Goal: Feedback & Contribution: Submit feedback/report problem

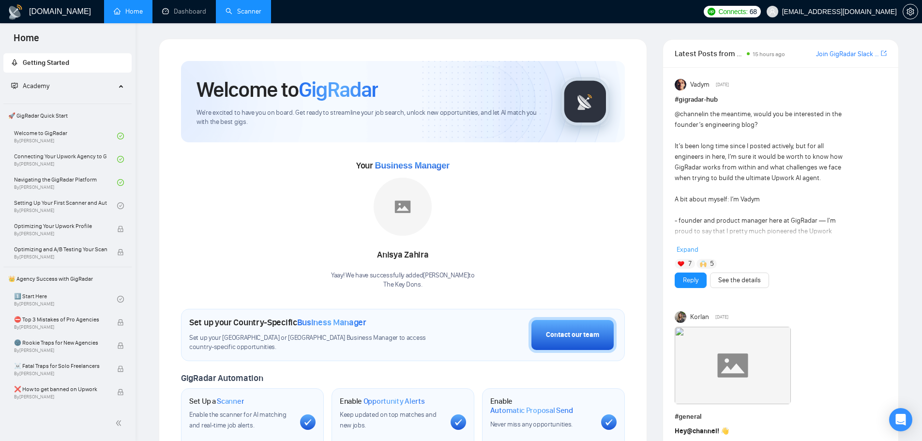
click at [230, 15] on link "Scanner" at bounding box center [244, 11] width 36 height 8
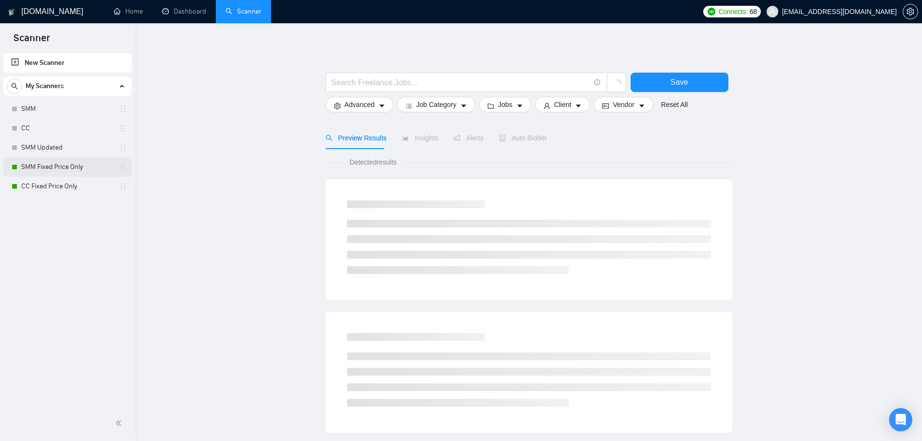
click at [65, 166] on link "SMM Fixed Price Only" at bounding box center [67, 166] width 92 height 19
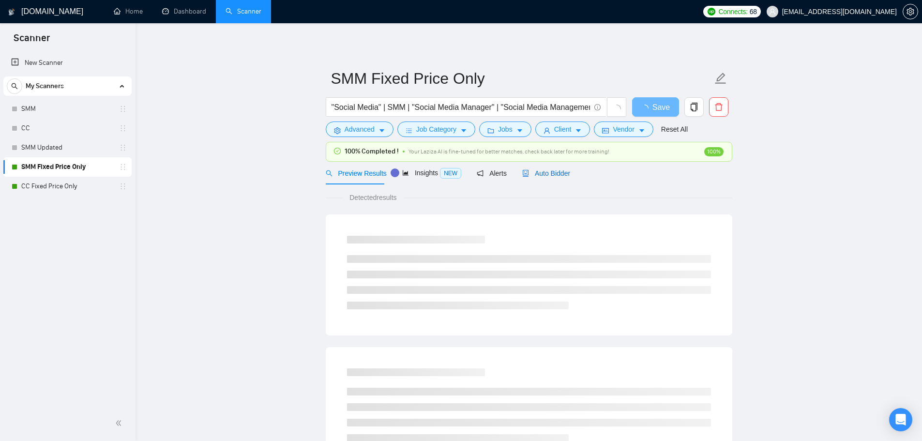
click at [529, 169] on span "Auto Bidder" at bounding box center [546, 173] width 48 height 8
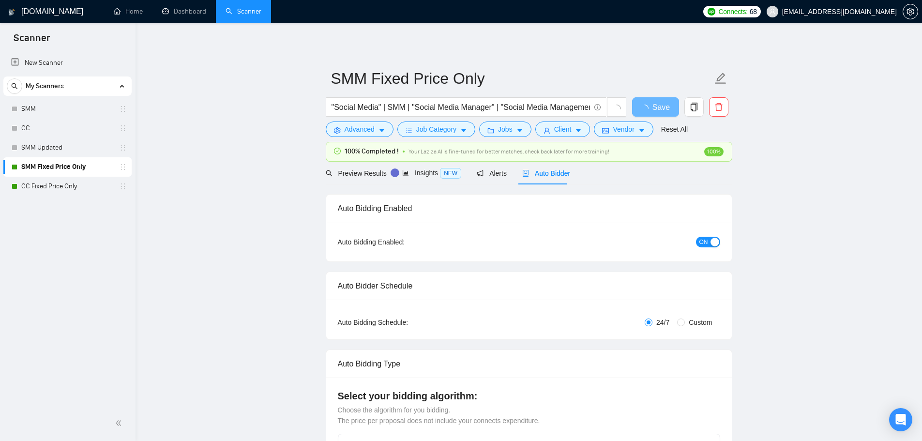
checkbox input "true"
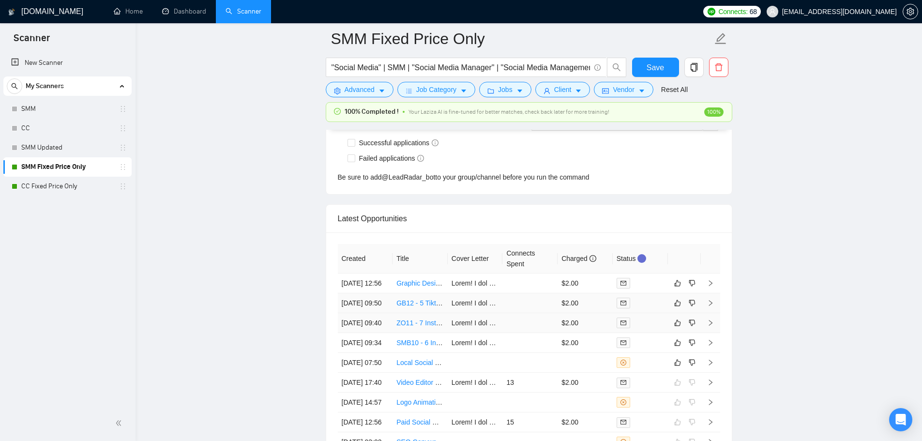
scroll to position [2576, 0]
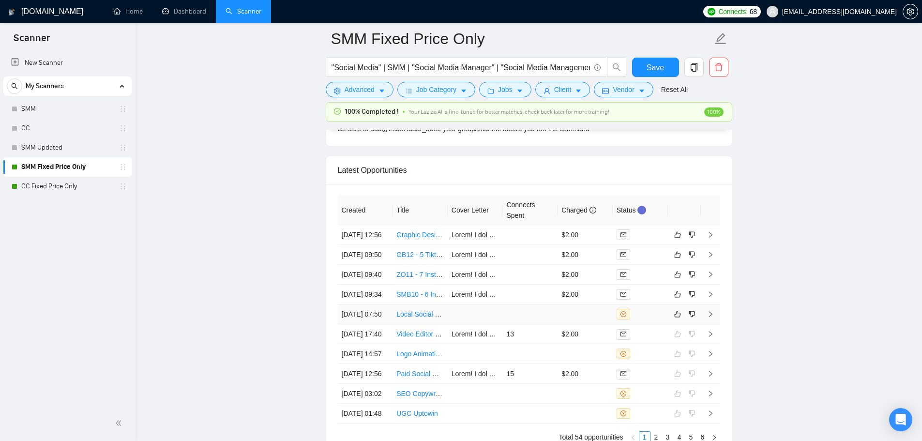
click at [551, 324] on td at bounding box center [529, 314] width 55 height 20
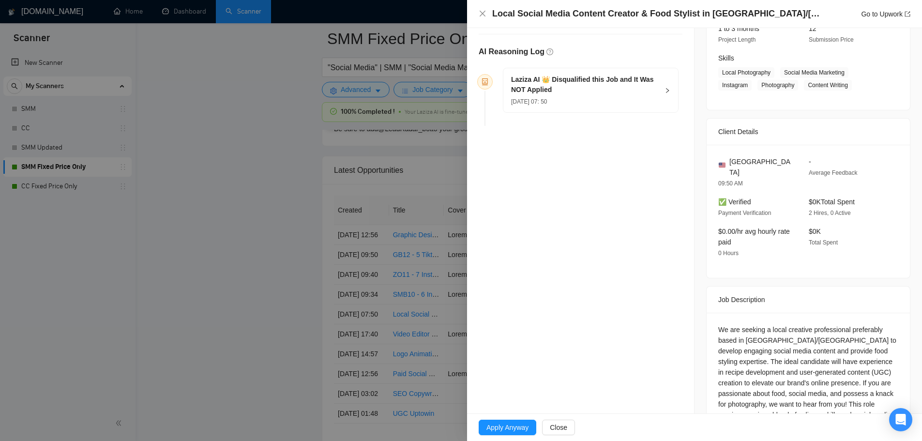
scroll to position [118, 0]
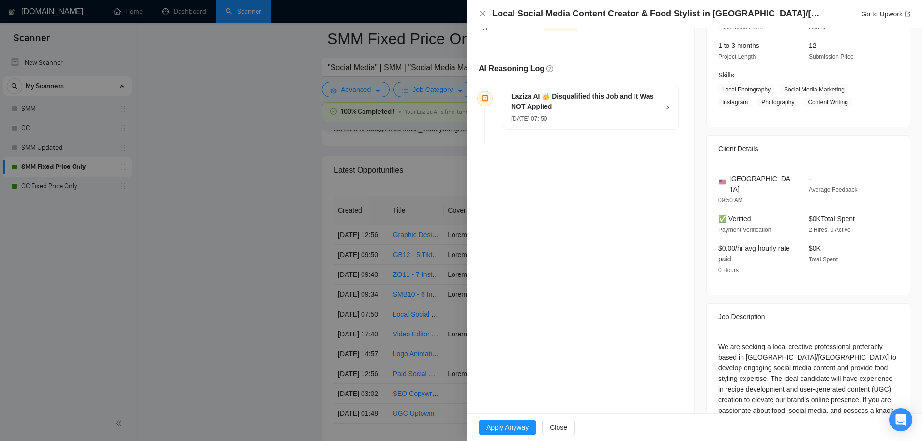
click at [598, 121] on div "[DATE] 07: 50" at bounding box center [585, 118] width 148 height 11
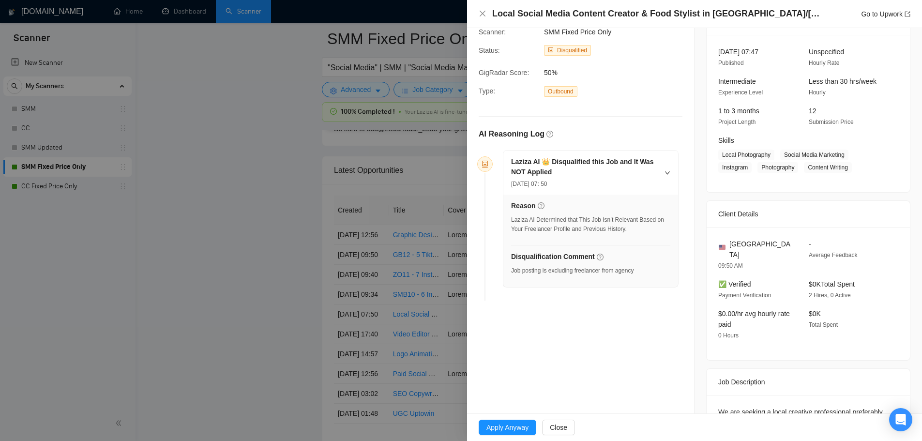
scroll to position [0, 0]
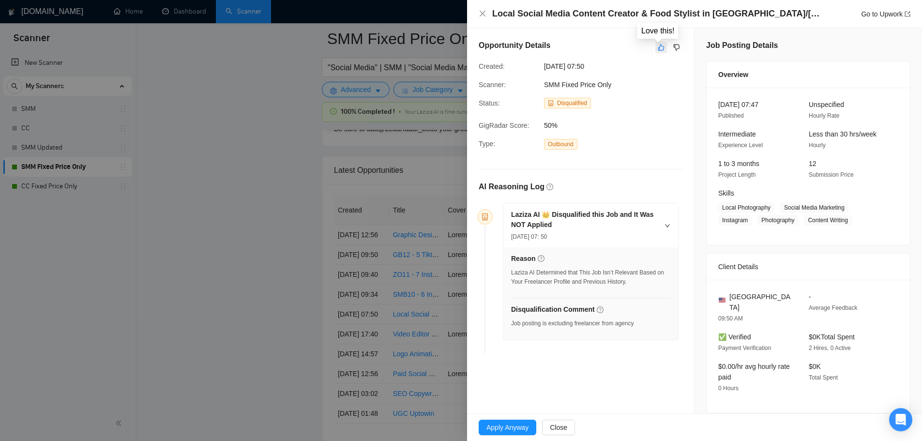
click at [658, 49] on icon "like" at bounding box center [661, 48] width 7 height 8
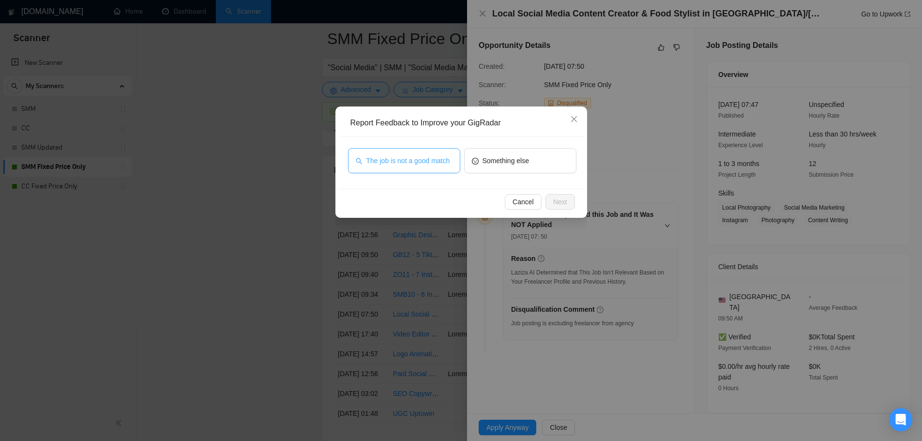
click at [403, 151] on button "The job is not a good match" at bounding box center [404, 160] width 112 height 25
click at [565, 203] on span "Next" at bounding box center [560, 201] width 14 height 11
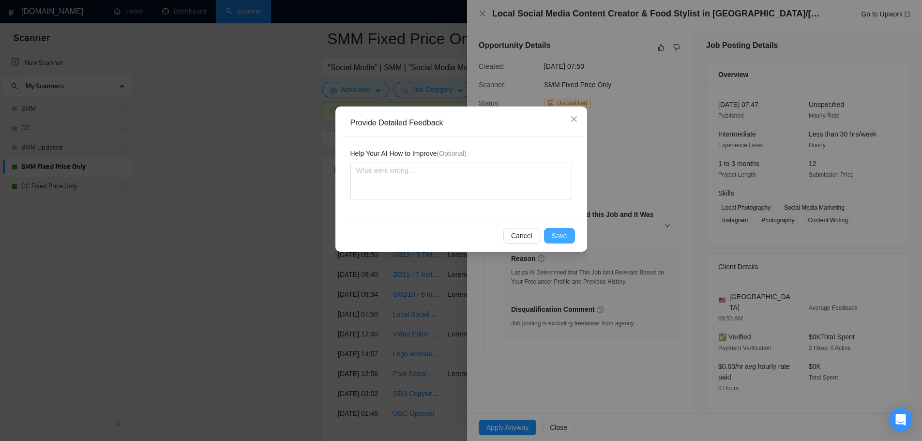
click at [560, 234] on span "Save" at bounding box center [559, 235] width 15 height 11
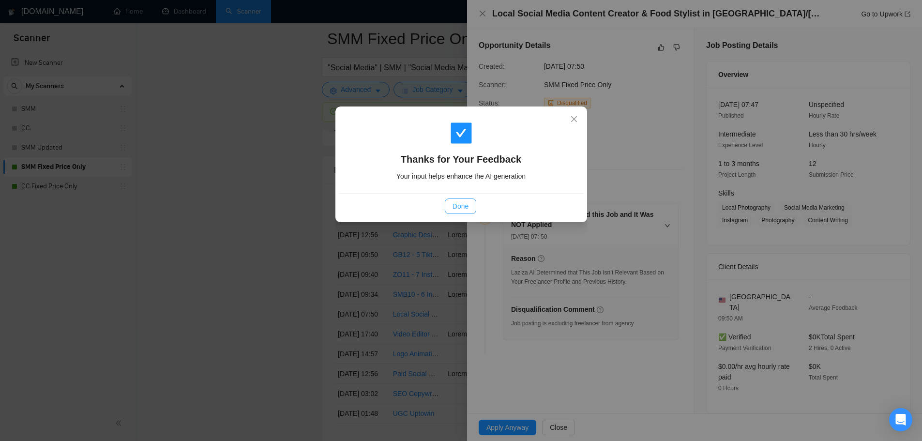
click at [461, 207] on span "Done" at bounding box center [461, 206] width 16 height 11
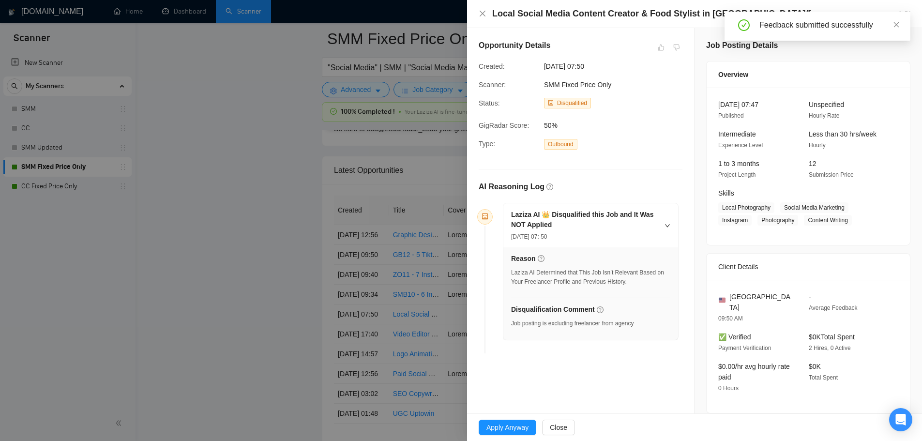
click at [421, 224] on div at bounding box center [461, 220] width 922 height 441
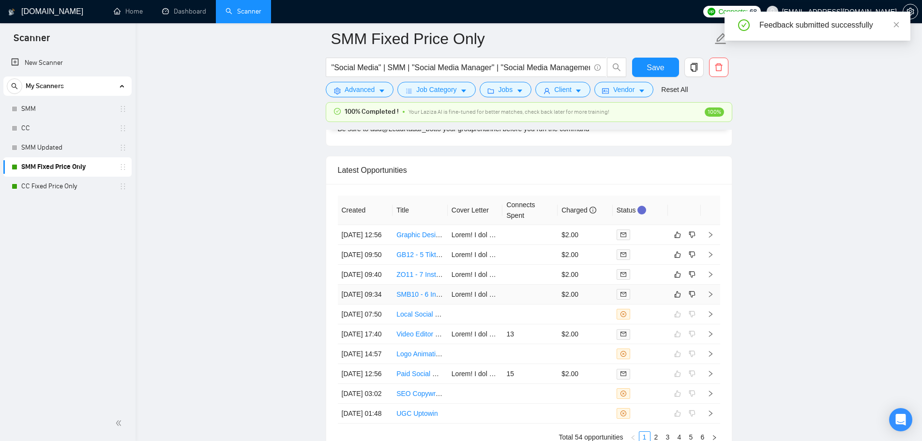
click at [522, 304] on td at bounding box center [529, 295] width 55 height 20
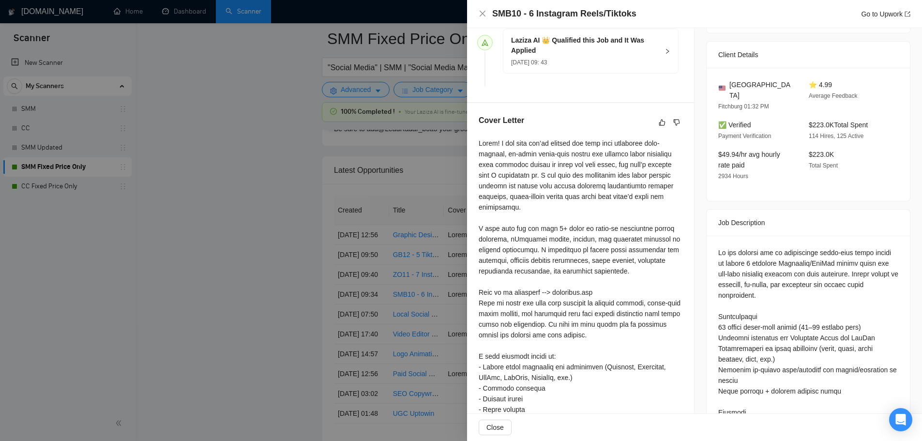
scroll to position [6, 0]
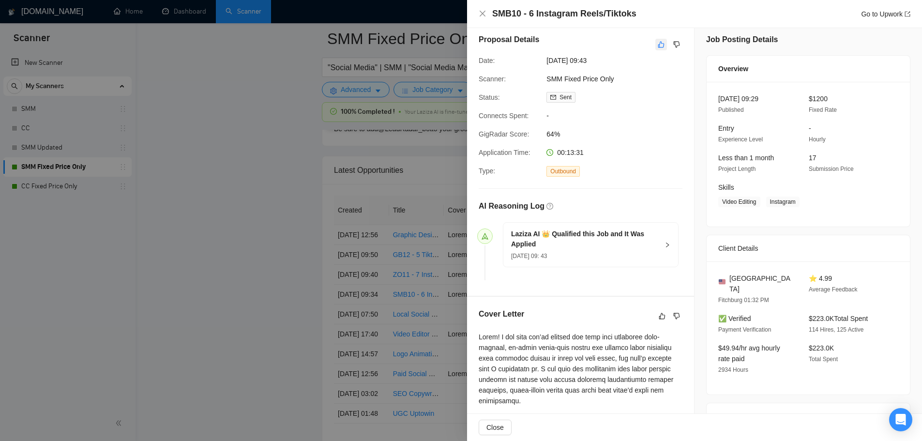
click at [659, 45] on icon "like" at bounding box center [661, 45] width 7 height 8
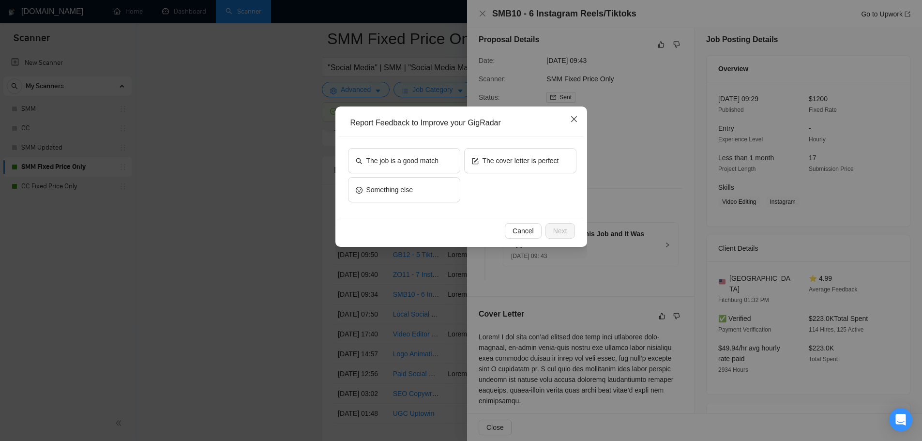
click at [569, 122] on span "Close" at bounding box center [574, 119] width 26 height 26
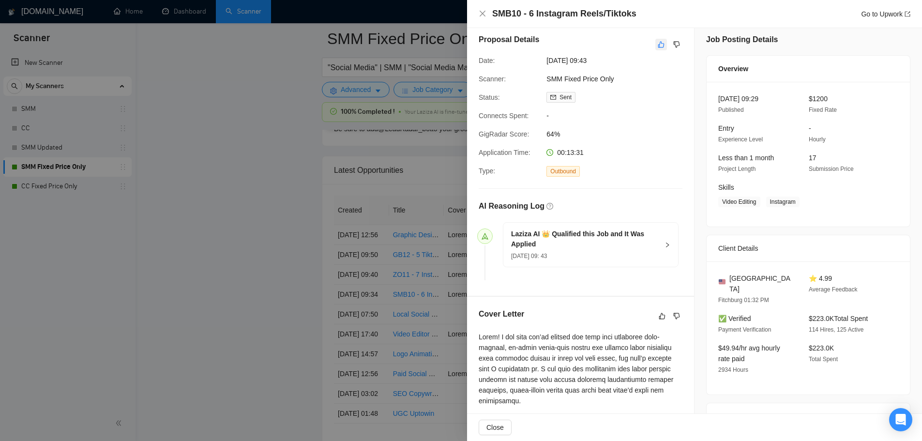
click at [658, 46] on icon "like" at bounding box center [661, 45] width 7 height 8
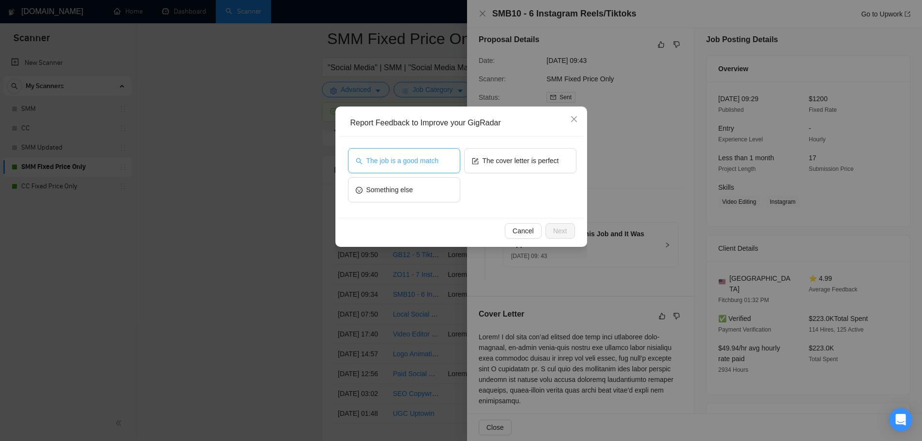
click at [440, 157] on button "The job is a good match" at bounding box center [404, 160] width 112 height 25
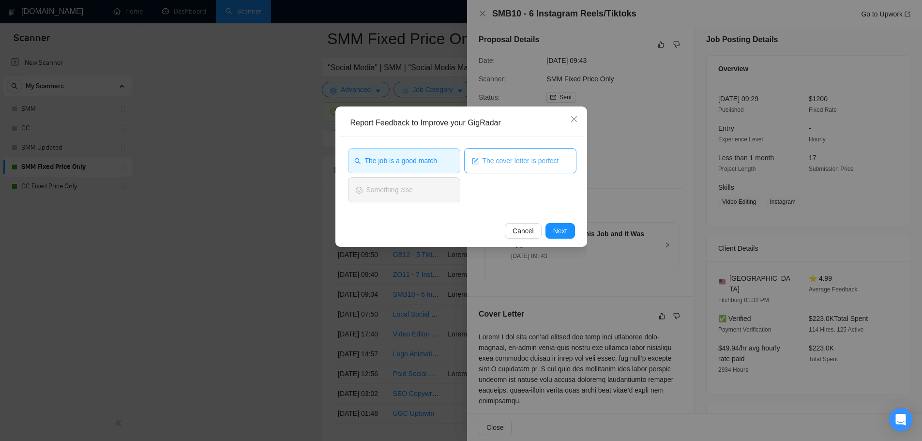
click at [499, 164] on span "The cover letter is perfect" at bounding box center [521, 160] width 76 height 11
click at [560, 230] on span "Next" at bounding box center [560, 231] width 14 height 11
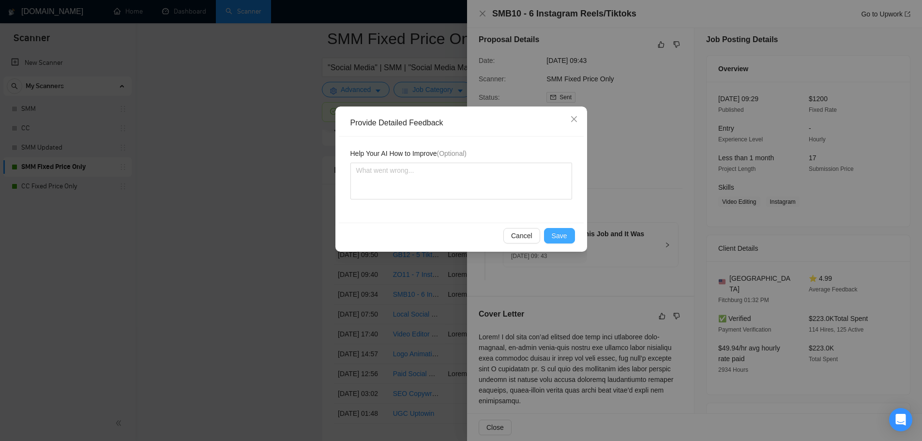
click at [556, 239] on span "Save" at bounding box center [559, 235] width 15 height 11
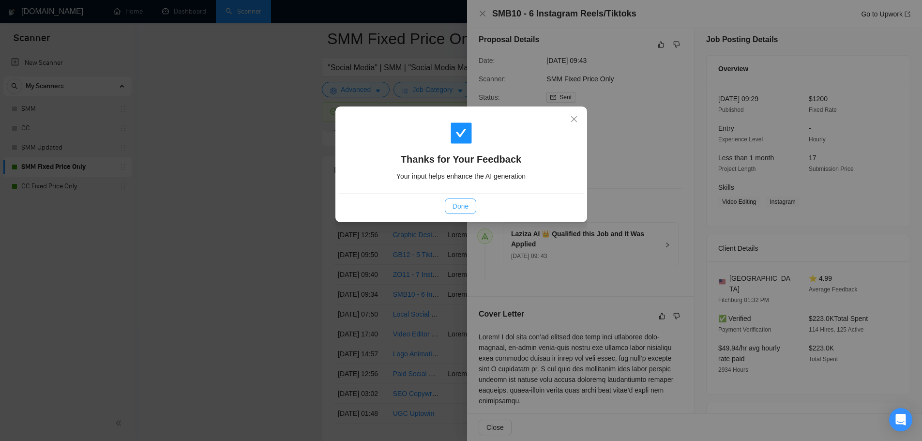
click at [450, 205] on button "Done" at bounding box center [460, 205] width 31 height 15
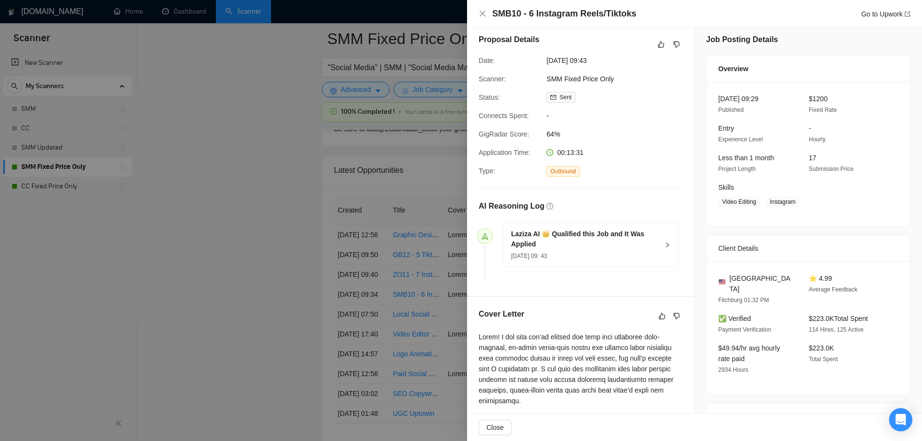
click at [403, 234] on div at bounding box center [461, 220] width 922 height 441
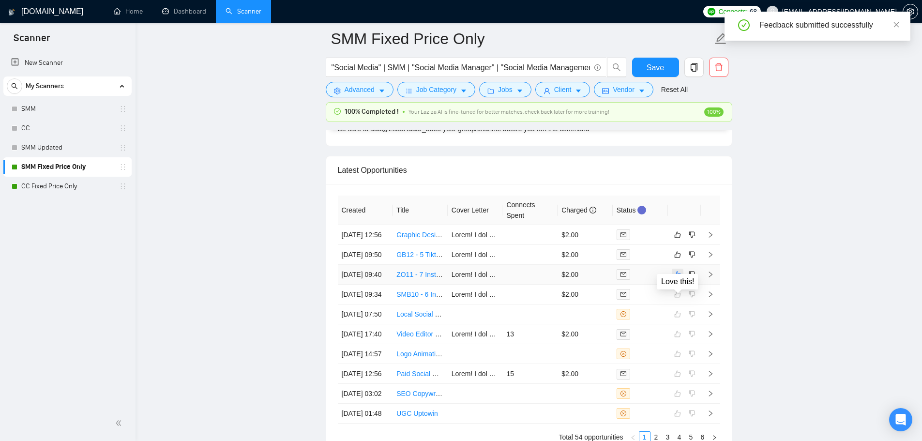
click at [676, 278] on icon "like" at bounding box center [677, 275] width 6 height 6
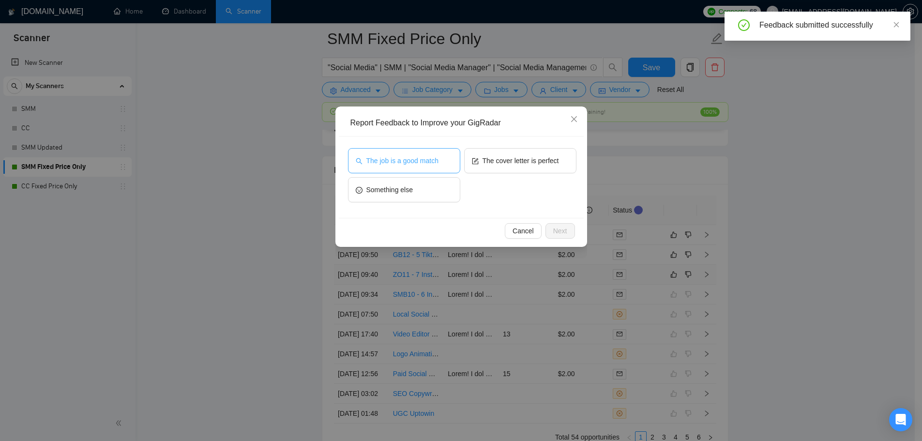
click at [440, 157] on button "The job is a good match" at bounding box center [404, 160] width 112 height 25
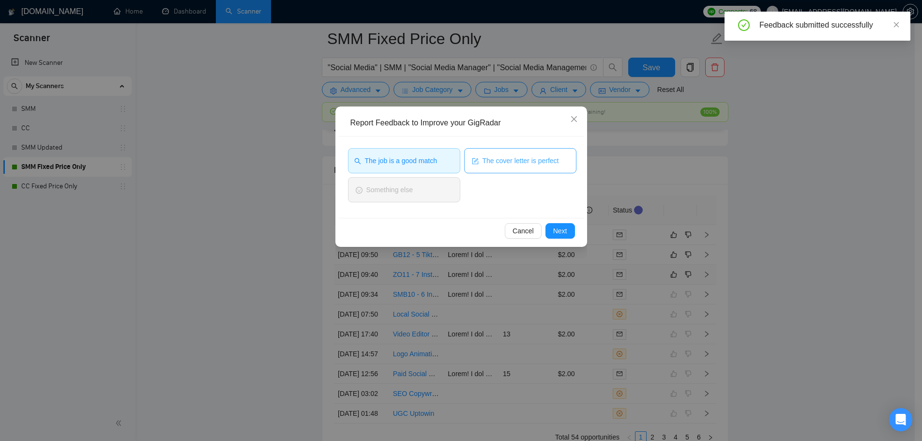
click at [523, 165] on span "The cover letter is perfect" at bounding box center [521, 160] width 76 height 11
click at [551, 226] on button "Next" at bounding box center [560, 230] width 30 height 15
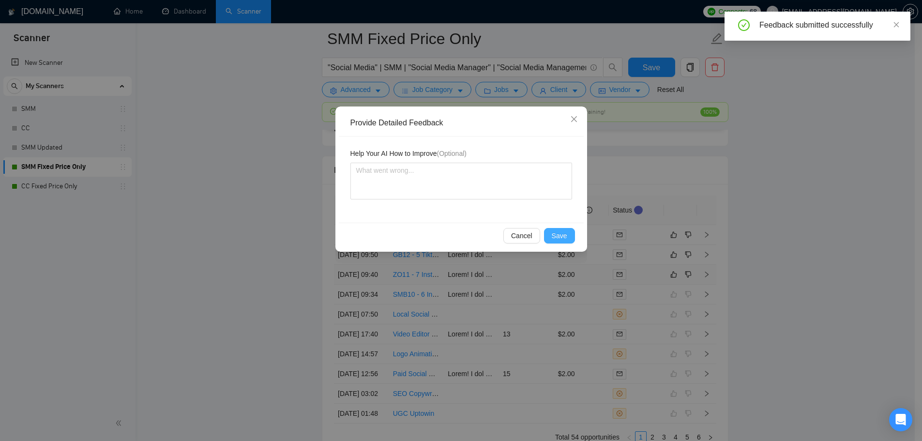
click at [554, 235] on span "Save" at bounding box center [559, 235] width 15 height 11
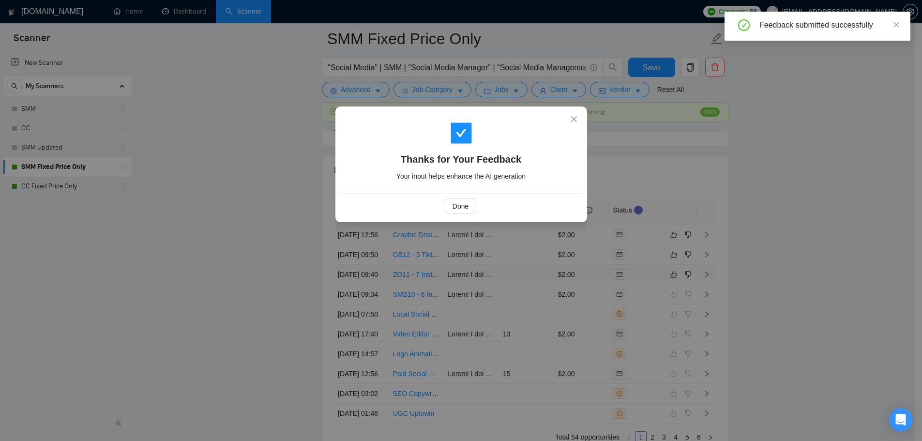
click at [670, 265] on div "Thanks for Your Feedback Your input helps enhance the AI generation Done" at bounding box center [461, 220] width 922 height 441
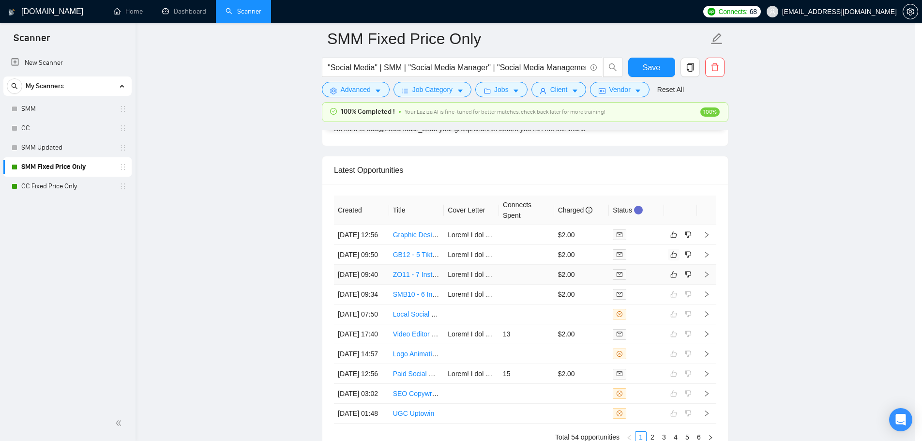
click at [676, 260] on button "button" at bounding box center [674, 255] width 12 height 12
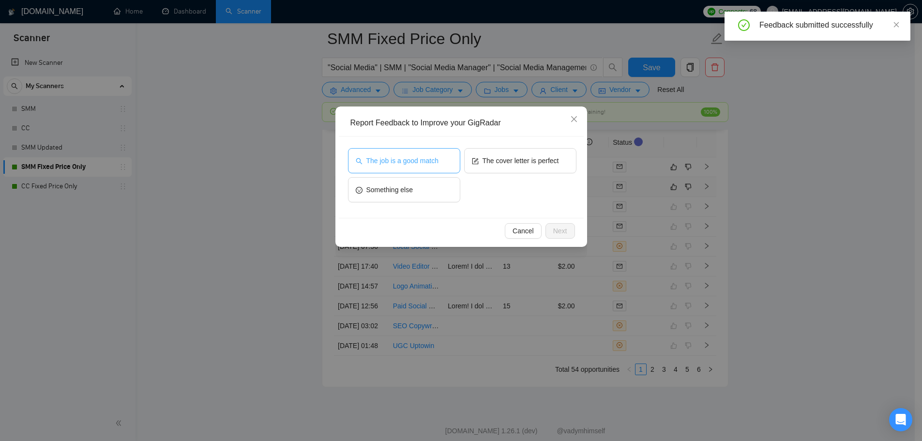
click at [407, 151] on button "The job is a good match" at bounding box center [404, 160] width 112 height 25
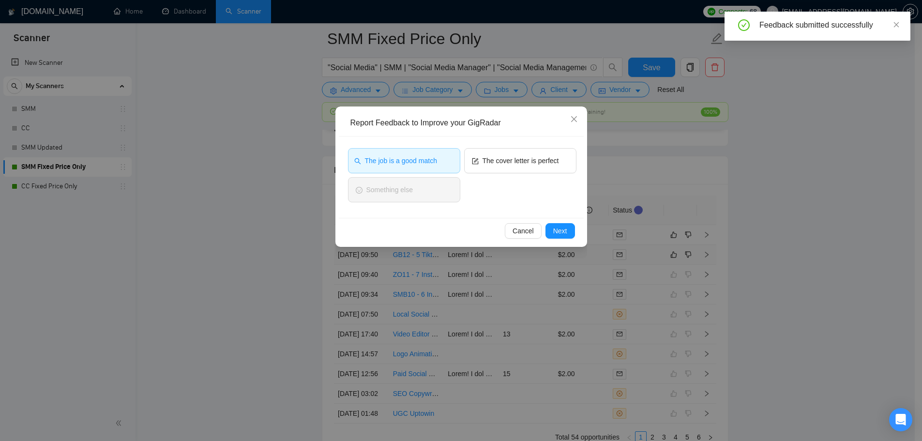
click at [521, 176] on div "The cover letter is perfect" at bounding box center [520, 162] width 112 height 29
click at [519, 164] on span "The cover letter is perfect" at bounding box center [521, 160] width 76 height 11
drag, startPoint x: 558, startPoint y: 223, endPoint x: 564, endPoint y: 231, distance: 11.0
click at [559, 223] on div "Cancel Next" at bounding box center [461, 231] width 245 height 26
click at [564, 232] on span "Next" at bounding box center [560, 231] width 14 height 11
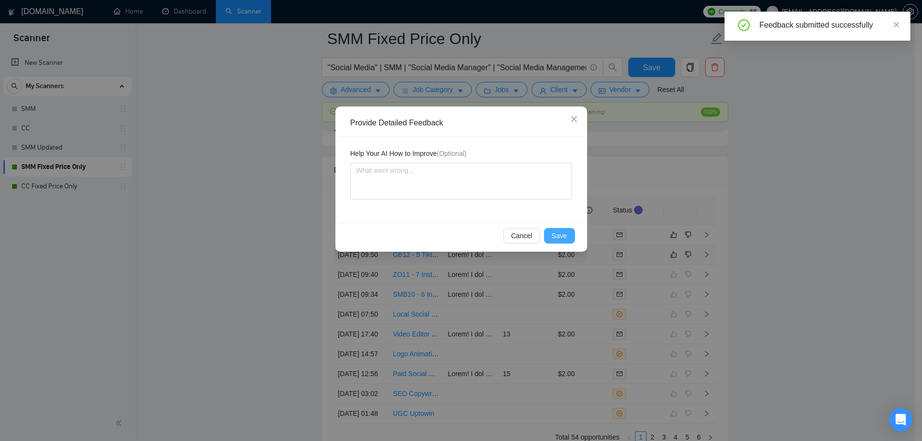
click at [558, 233] on span "Save" at bounding box center [559, 235] width 15 height 11
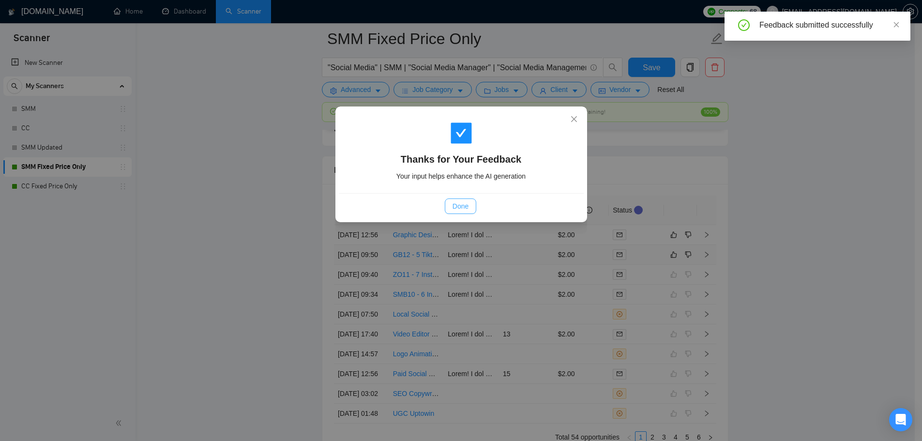
click at [467, 208] on span "Done" at bounding box center [461, 206] width 16 height 11
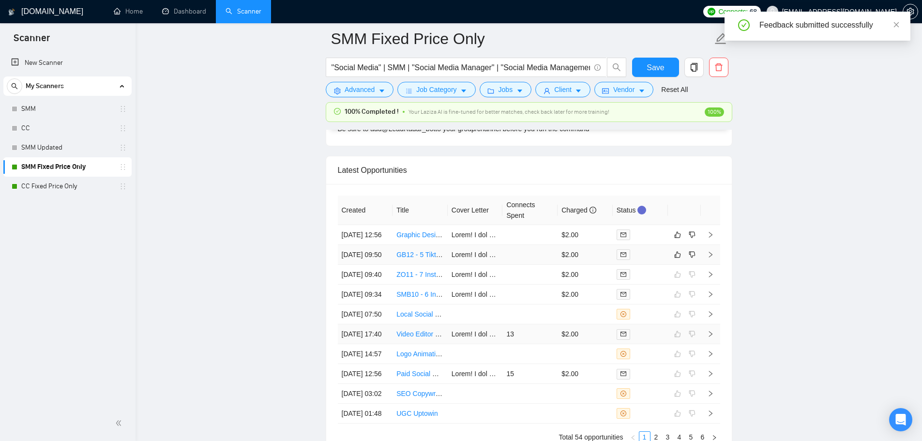
click at [680, 324] on td at bounding box center [684, 334] width 33 height 20
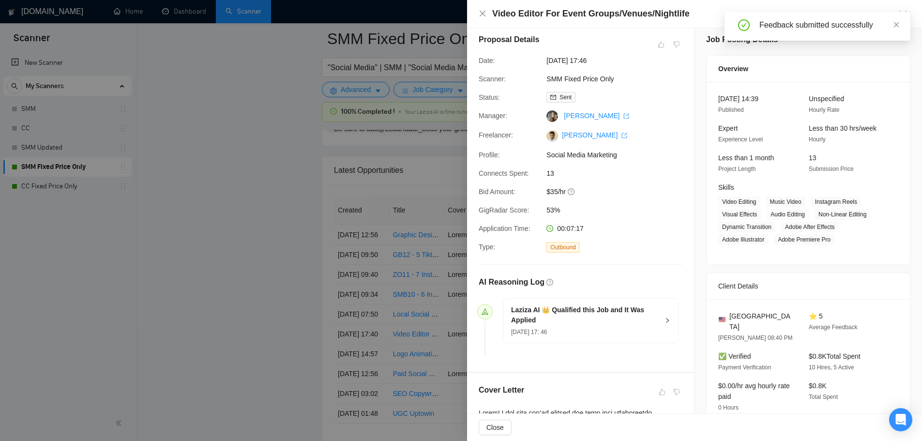
click at [303, 215] on div at bounding box center [461, 220] width 922 height 441
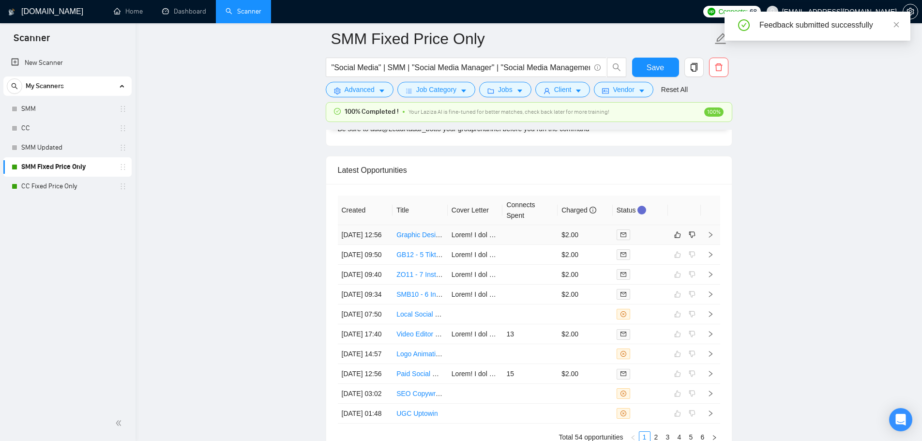
click at [529, 243] on td at bounding box center [529, 235] width 55 height 20
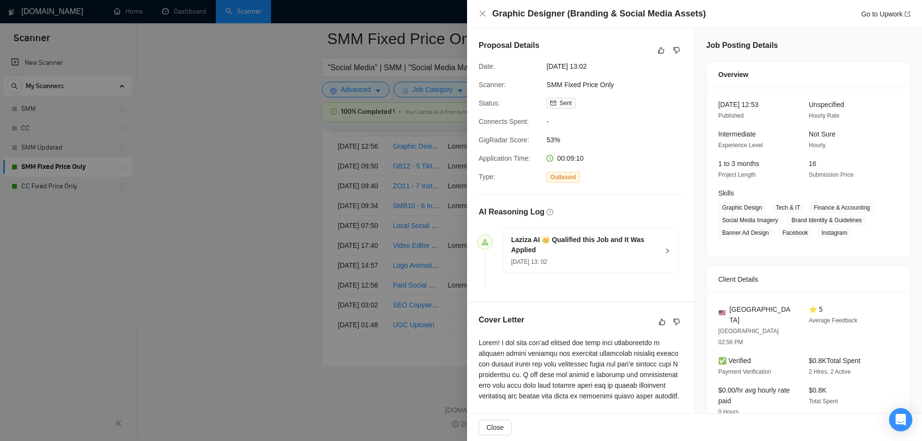
click at [490, 15] on div "Graphic Designer (Branding & Social Media Assets) Go to Upwork" at bounding box center [695, 14] width 432 height 12
click at [487, 15] on div "Graphic Designer (Branding & Social Media Assets) Go to Upwork" at bounding box center [695, 14] width 432 height 12
click at [484, 15] on icon "close" at bounding box center [483, 14] width 8 height 8
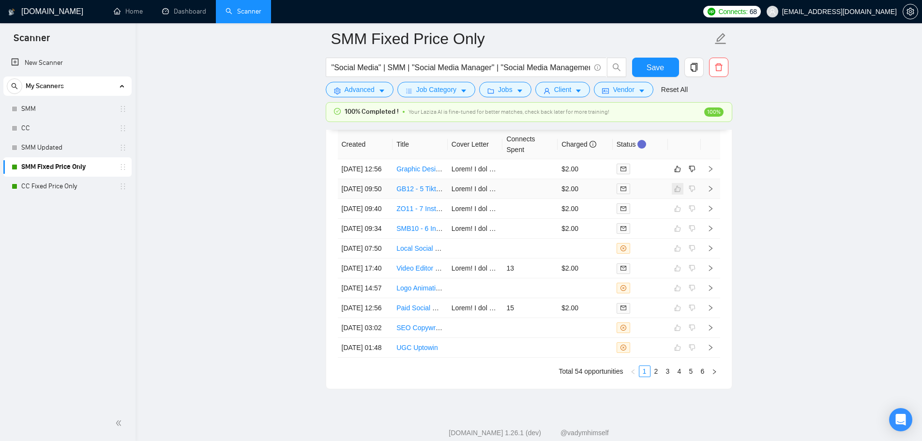
scroll to position [2625, 0]
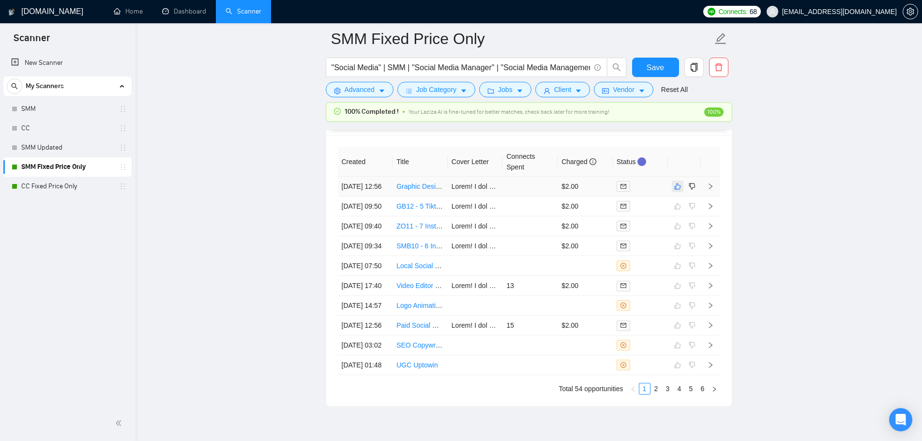
click at [678, 190] on icon "like" at bounding box center [677, 186] width 7 height 8
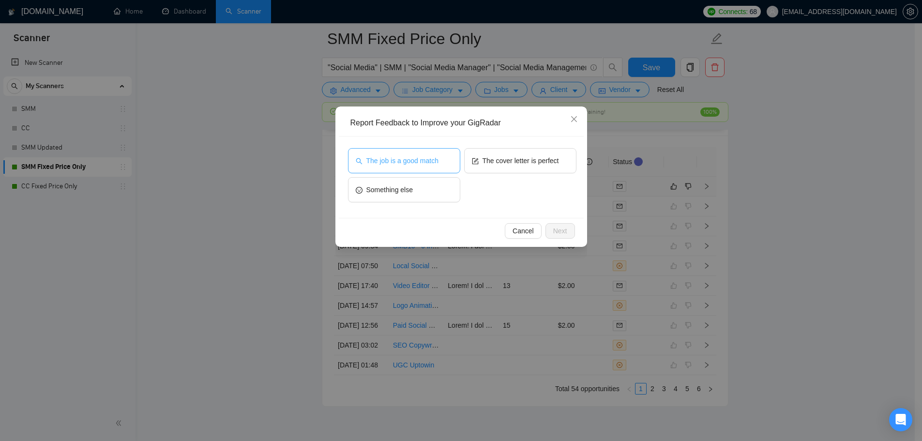
click at [419, 155] on button "The job is a good match" at bounding box center [404, 160] width 112 height 25
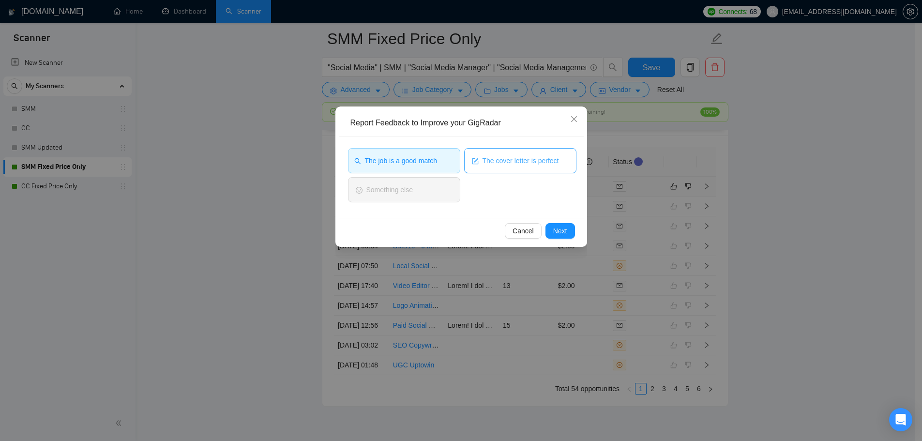
click at [555, 163] on span "The cover letter is perfect" at bounding box center [521, 160] width 76 height 11
click at [570, 230] on button "Next" at bounding box center [560, 230] width 30 height 15
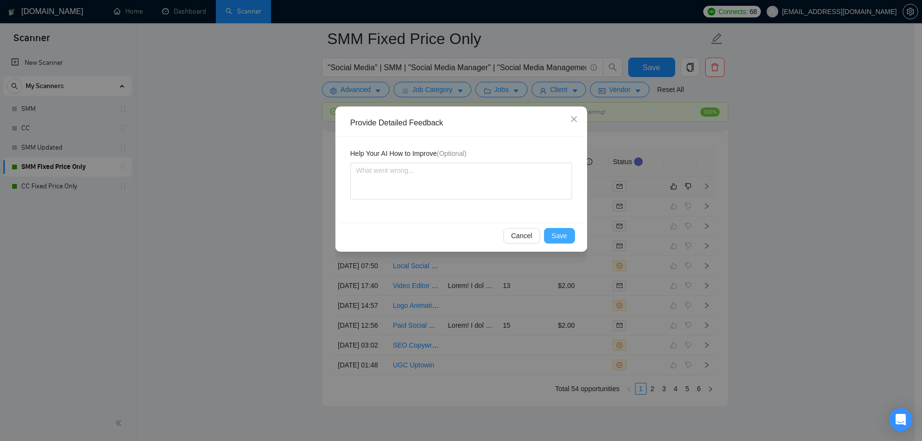
click at [555, 236] on span "Save" at bounding box center [559, 235] width 15 height 11
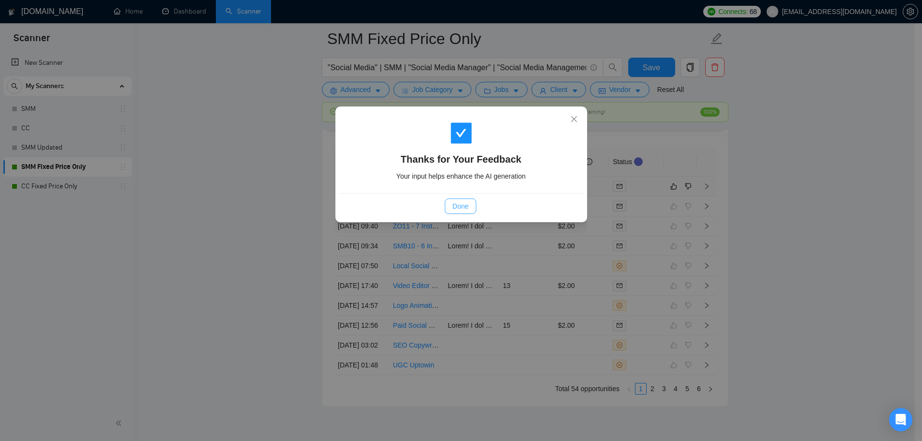
click at [457, 205] on span "Done" at bounding box center [461, 206] width 16 height 11
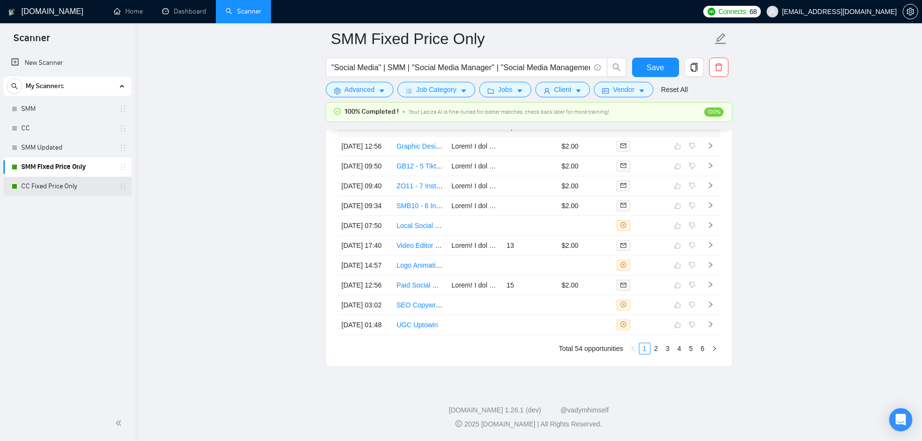
scroll to position [2616, 0]
drag, startPoint x: 96, startPoint y: 180, endPoint x: 107, endPoint y: 189, distance: 14.8
click at [96, 180] on link "CC Fixed Price Only" at bounding box center [67, 186] width 92 height 19
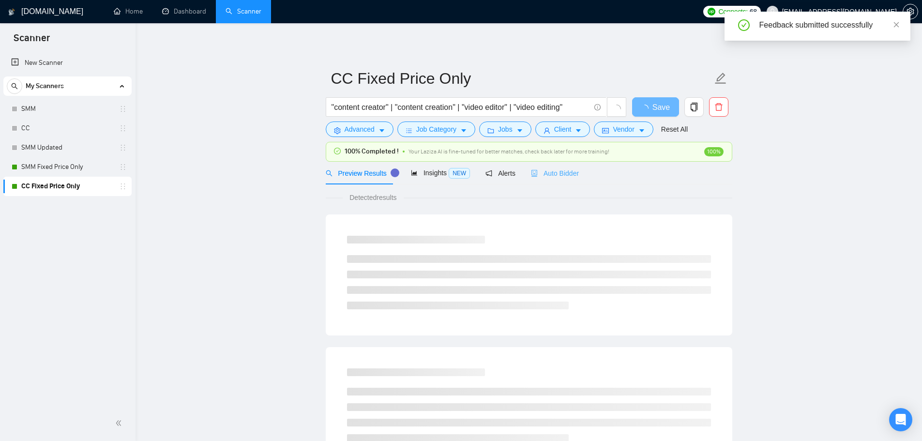
click at [559, 166] on div "Auto Bidder" at bounding box center [555, 173] width 48 height 23
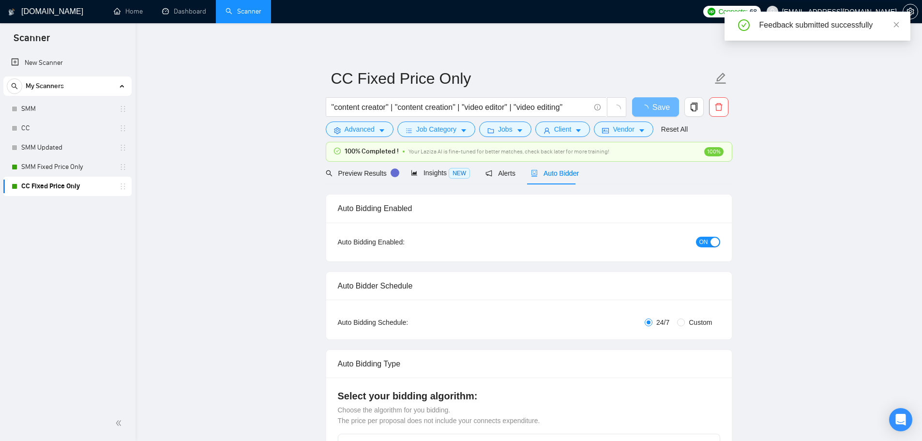
checkbox input "true"
click at [453, 166] on div "Insights NEW" at bounding box center [440, 173] width 59 height 23
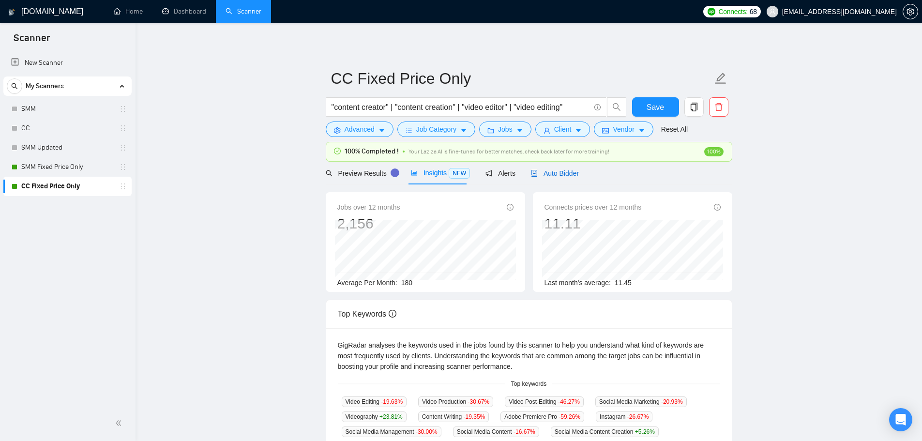
click at [563, 175] on span "Auto Bidder" at bounding box center [555, 173] width 48 height 8
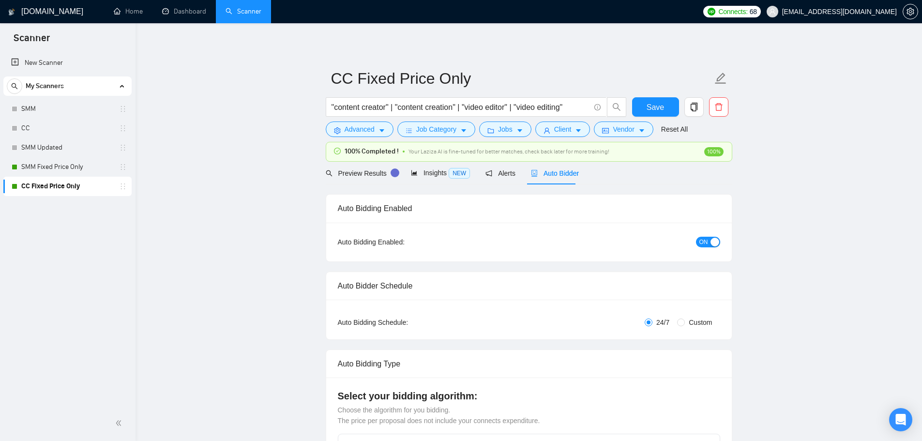
checkbox input "true"
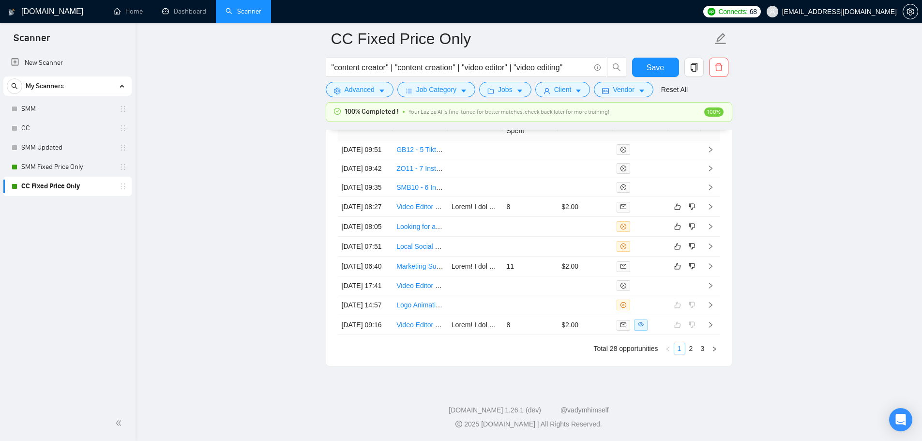
scroll to position [2649, 0]
click at [603, 276] on td "$2.00" at bounding box center [585, 267] width 55 height 20
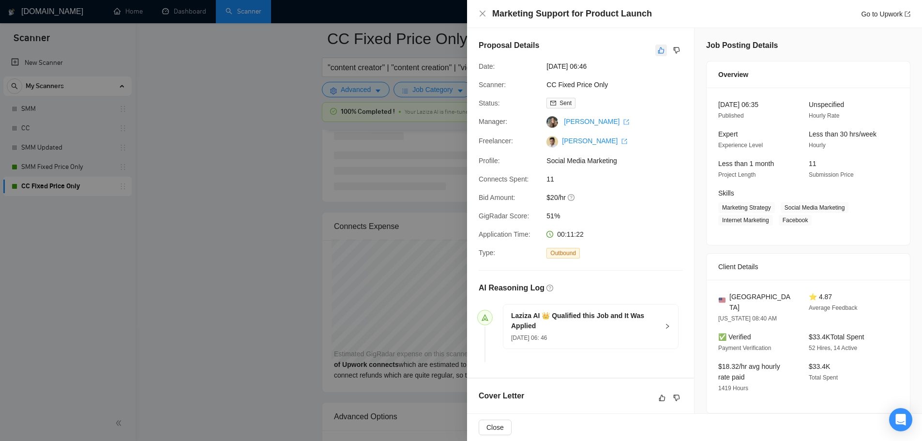
click at [659, 50] on icon "like" at bounding box center [661, 50] width 7 height 8
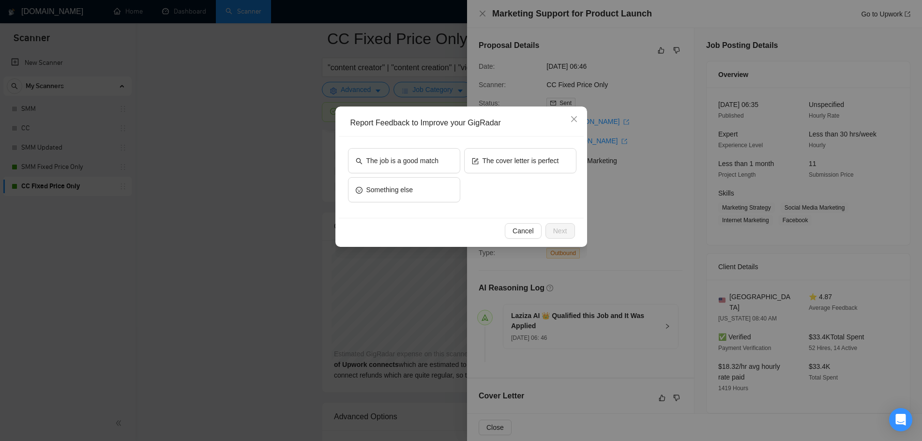
click at [453, 140] on div "The job is a good match The cover letter is perfect Something else" at bounding box center [461, 176] width 245 height 81
click at [446, 154] on button "The job is a good match" at bounding box center [404, 160] width 112 height 25
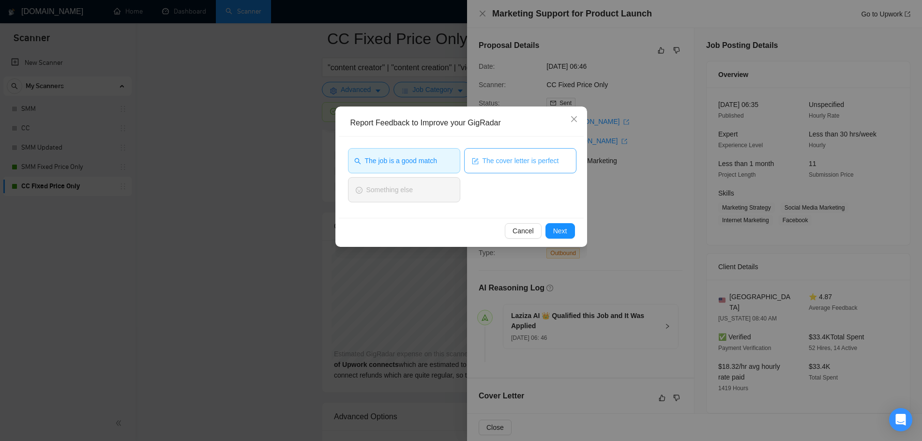
click at [504, 166] on button "The cover letter is perfect" at bounding box center [520, 160] width 112 height 25
click at [576, 247] on div "Report Feedback to Improve your GigRadar The job is a good match The cover lett…" at bounding box center [461, 220] width 922 height 441
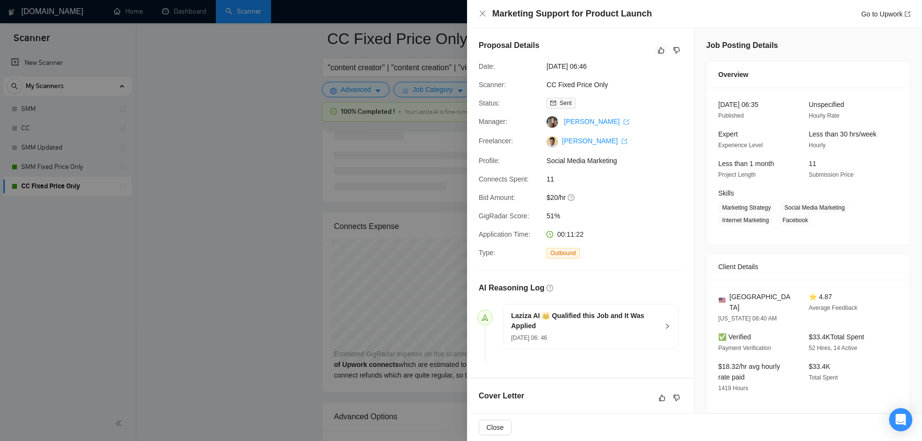
click at [363, 218] on div at bounding box center [461, 220] width 922 height 441
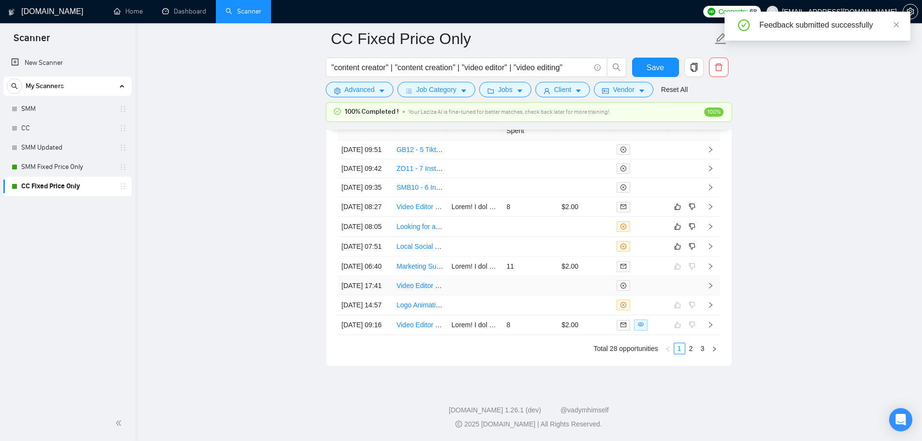
scroll to position [2684, 0]
click at [580, 257] on td at bounding box center [585, 247] width 55 height 20
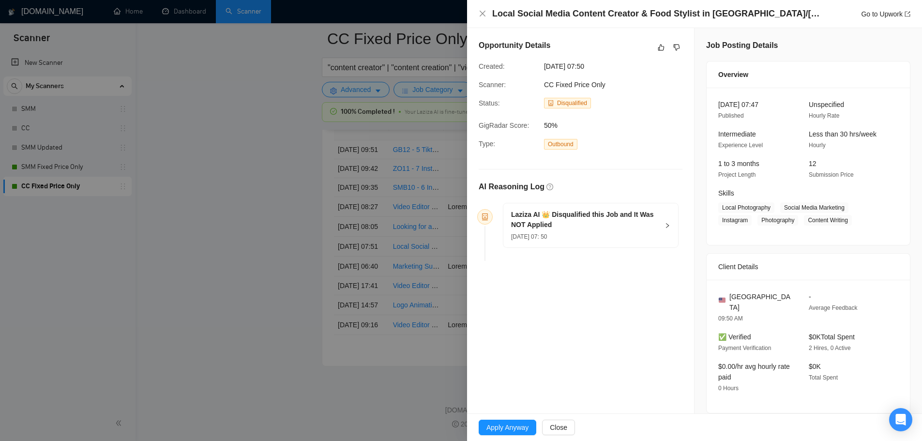
click at [635, 231] on div "[DATE] 07: 50" at bounding box center [585, 236] width 148 height 11
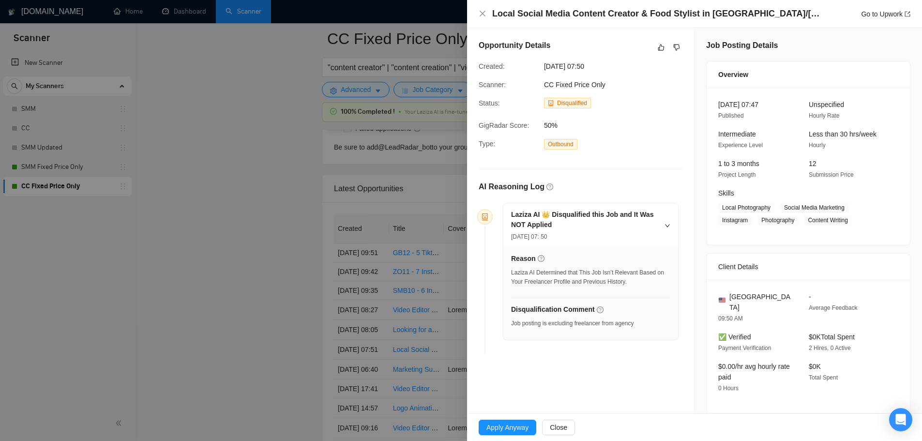
scroll to position [2539, 0]
click at [659, 48] on icon "like" at bounding box center [661, 48] width 7 height 8
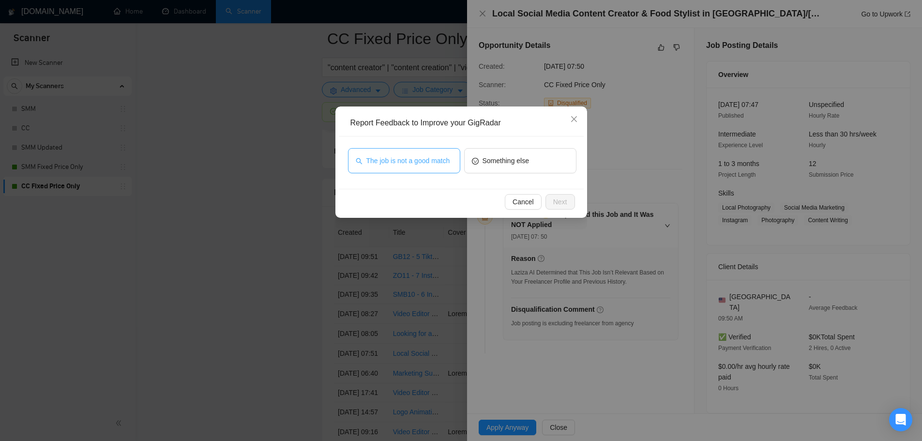
click at [450, 156] on span "The job is not a good match" at bounding box center [408, 160] width 84 height 11
click at [550, 197] on button "Next" at bounding box center [560, 201] width 30 height 15
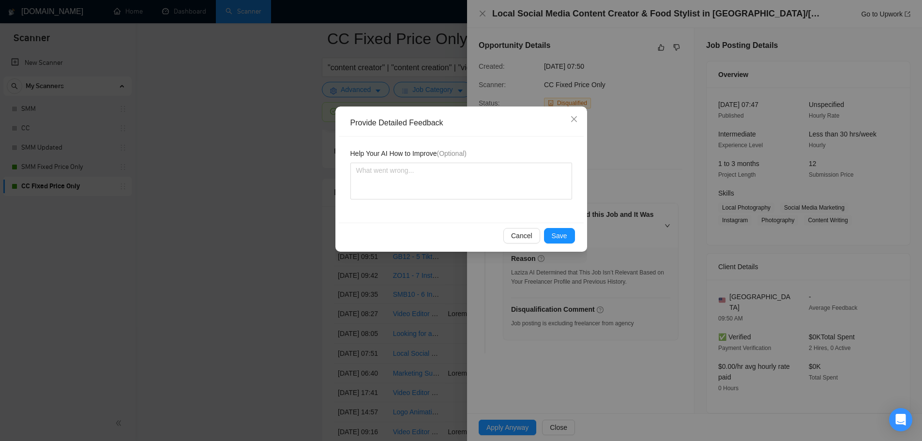
click at [555, 226] on div "Cancel Save" at bounding box center [461, 236] width 245 height 26
click at [559, 242] on button "Save" at bounding box center [559, 235] width 31 height 15
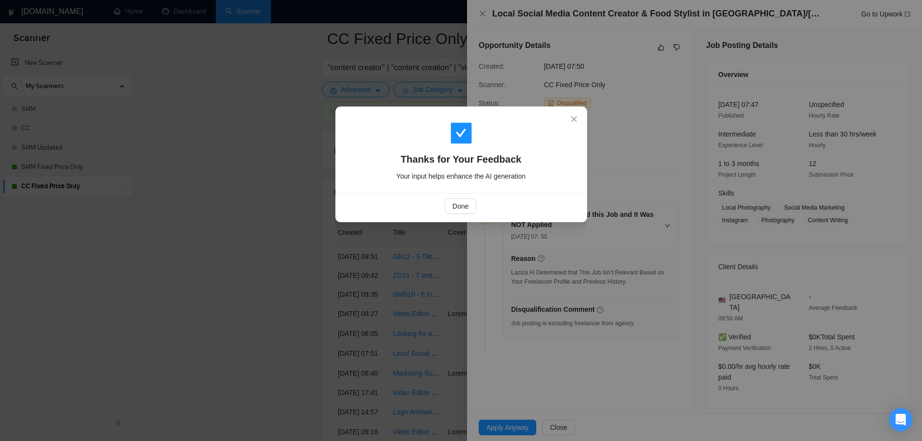
click at [434, 333] on div "Thanks for Your Feedback Your input helps enhance the AI generation Done" at bounding box center [461, 220] width 922 height 441
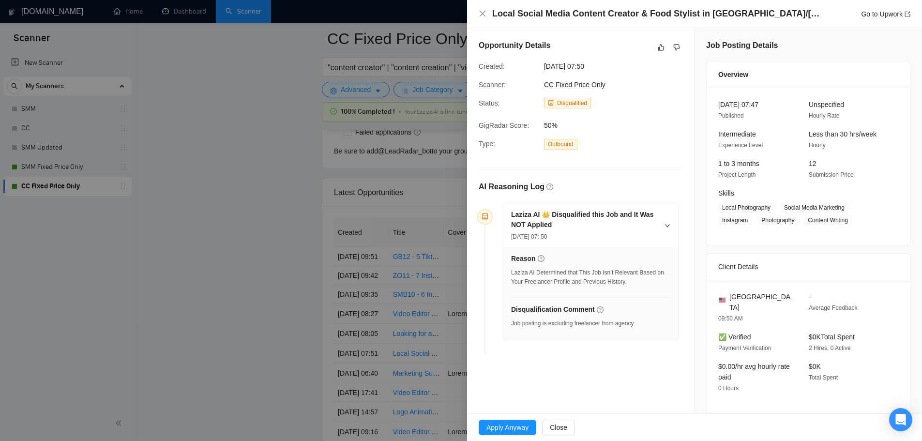
click at [441, 330] on div at bounding box center [461, 220] width 922 height 441
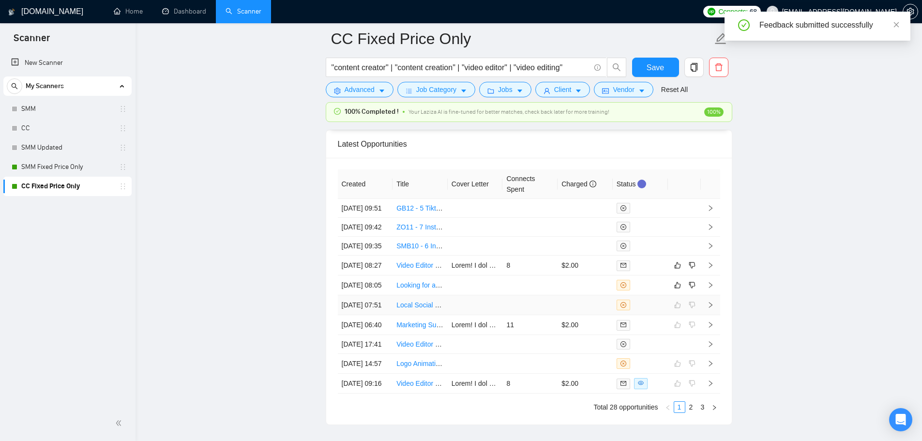
scroll to position [2635, 0]
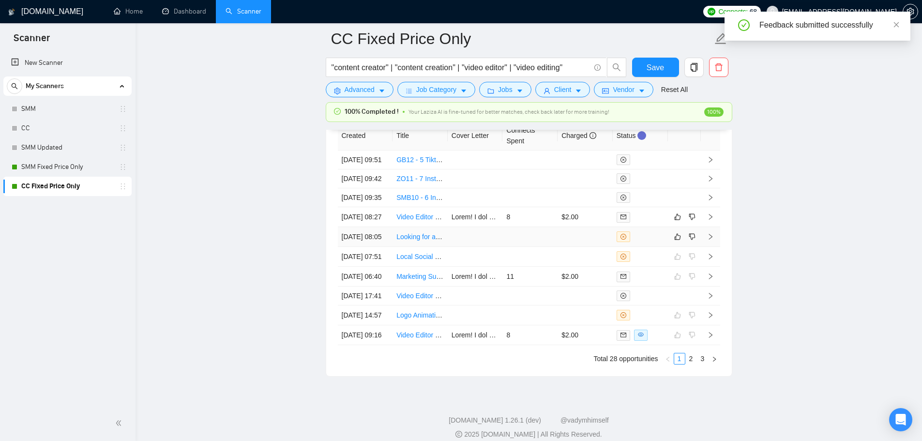
click at [571, 247] on td at bounding box center [585, 237] width 55 height 20
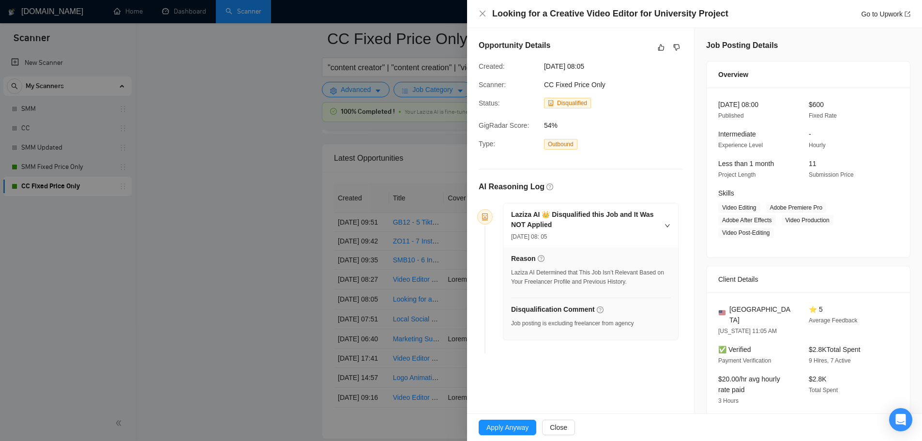
scroll to position [2490, 0]
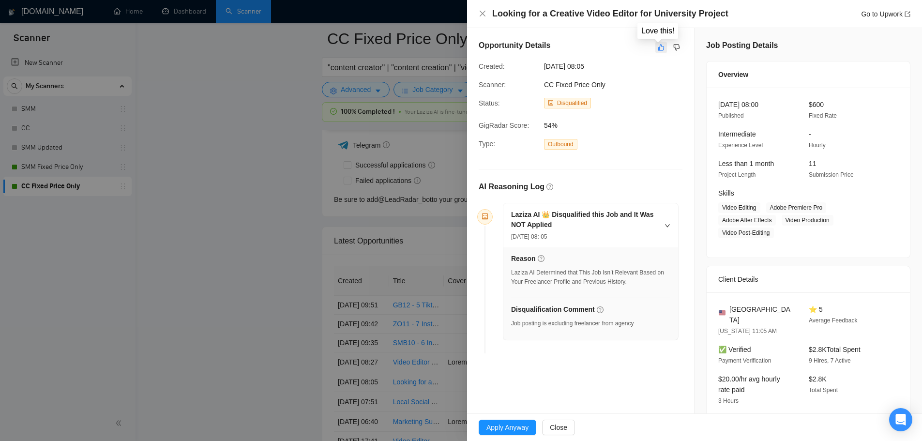
click at [658, 51] on icon "like" at bounding box center [661, 48] width 7 height 8
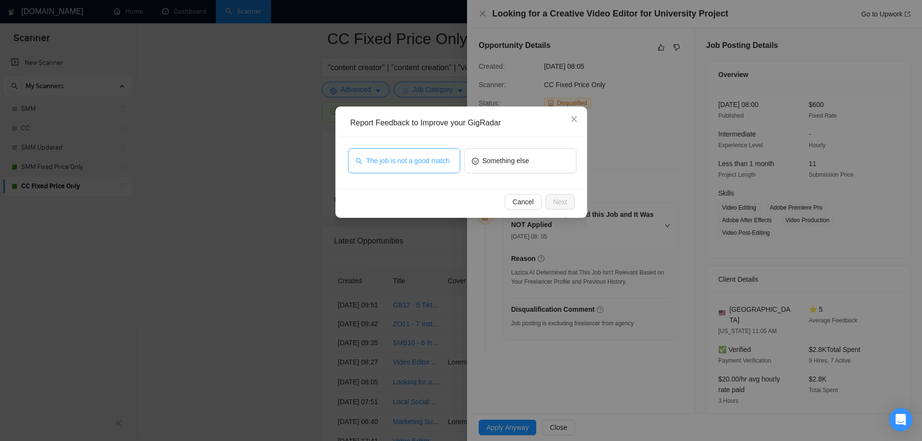
click at [444, 156] on span "The job is not a good match" at bounding box center [408, 160] width 84 height 11
click at [559, 204] on span "Next" at bounding box center [560, 201] width 14 height 11
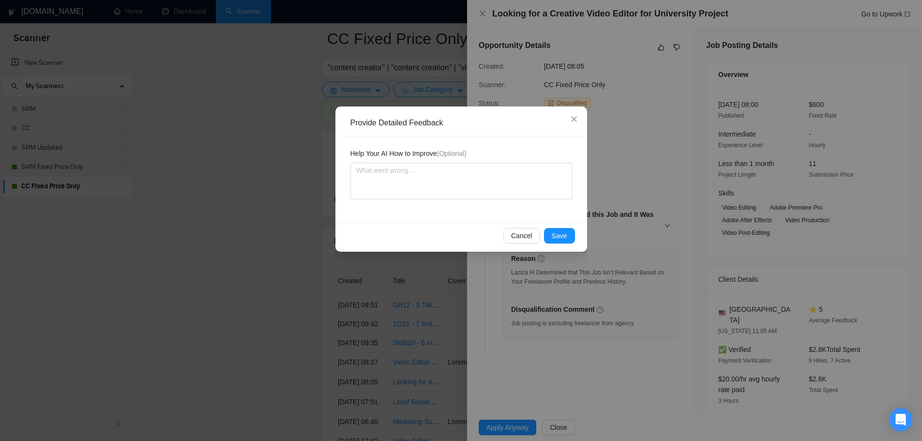
click at [559, 204] on div "Help Your AI How to Improve (Optional)" at bounding box center [461, 179] width 245 height 86
click at [566, 243] on button "Save" at bounding box center [559, 235] width 31 height 15
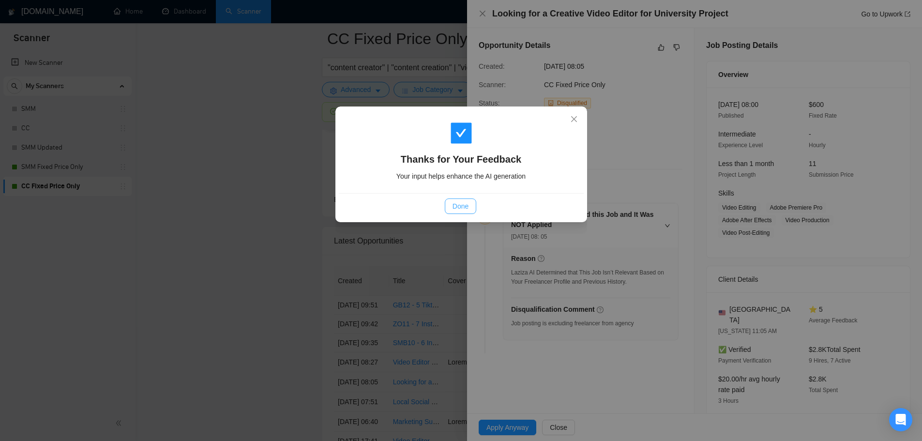
click at [461, 206] on span "Done" at bounding box center [461, 206] width 16 height 11
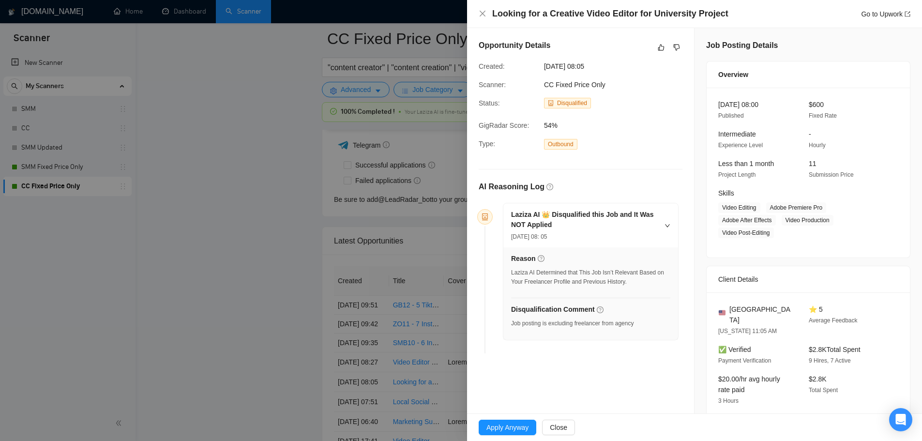
click at [380, 298] on div at bounding box center [461, 220] width 922 height 441
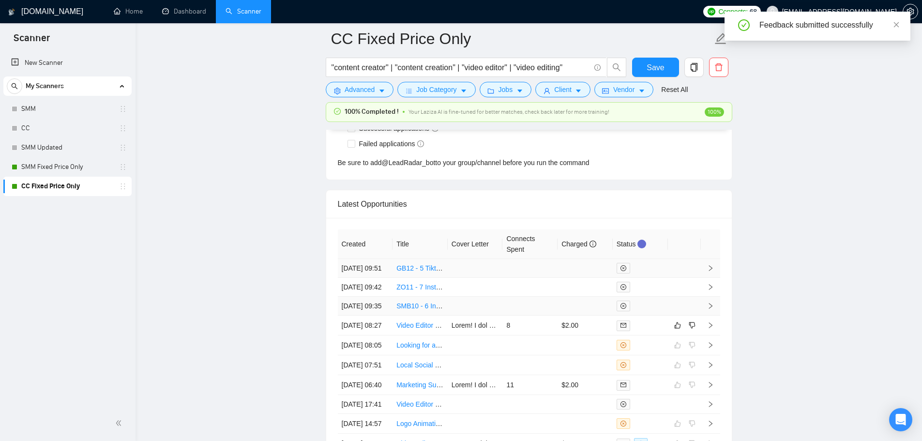
scroll to position [2635, 0]
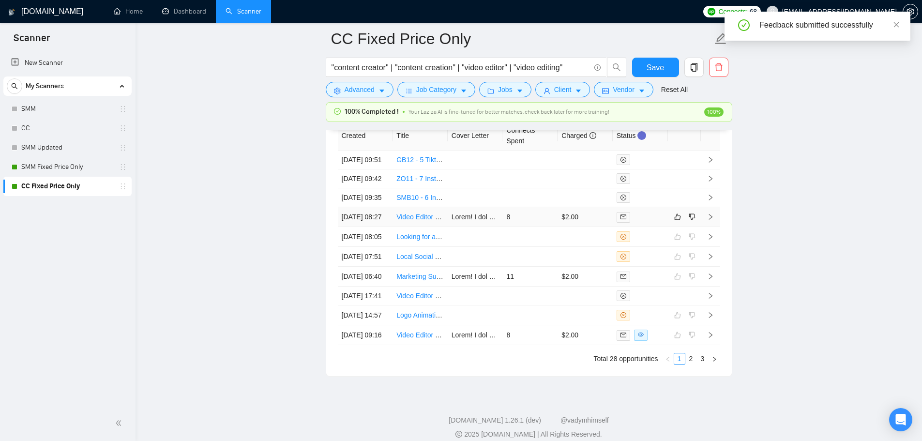
click at [536, 227] on td "8" at bounding box center [529, 217] width 55 height 20
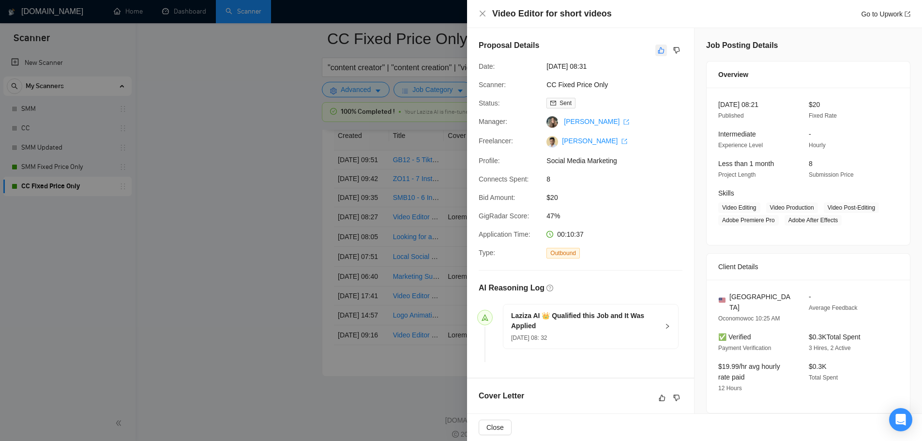
click at [658, 50] on icon "like" at bounding box center [661, 50] width 7 height 8
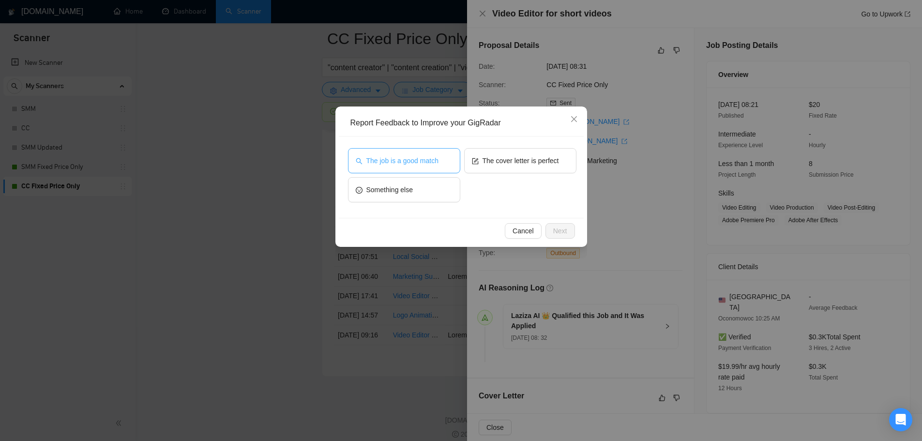
click at [434, 164] on span "The job is a good match" at bounding box center [402, 160] width 72 height 11
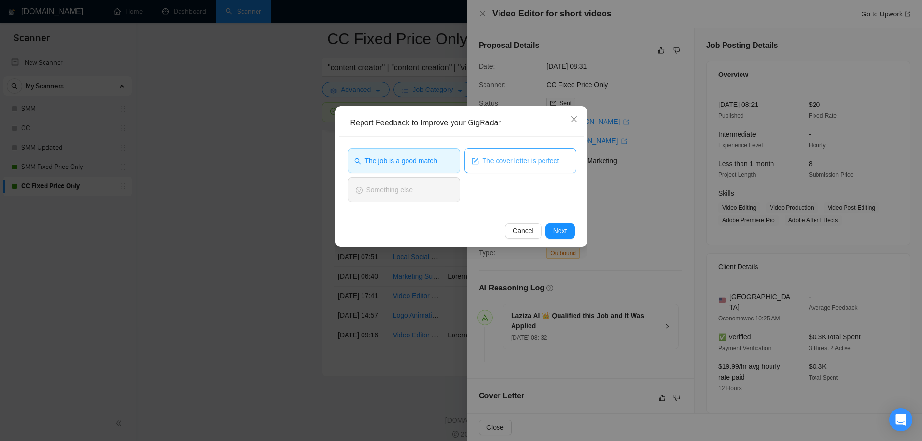
click at [496, 157] on span "The cover letter is perfect" at bounding box center [521, 160] width 76 height 11
click at [558, 229] on span "Next" at bounding box center [560, 231] width 14 height 11
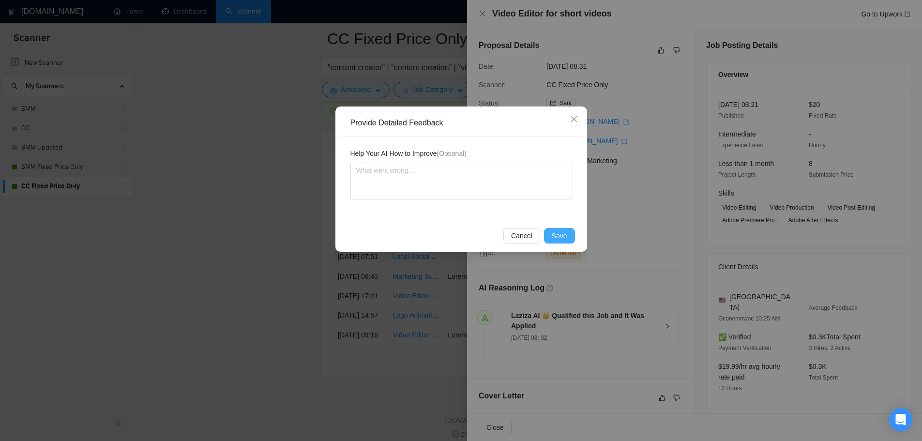
click at [563, 239] on span "Save" at bounding box center [559, 235] width 15 height 11
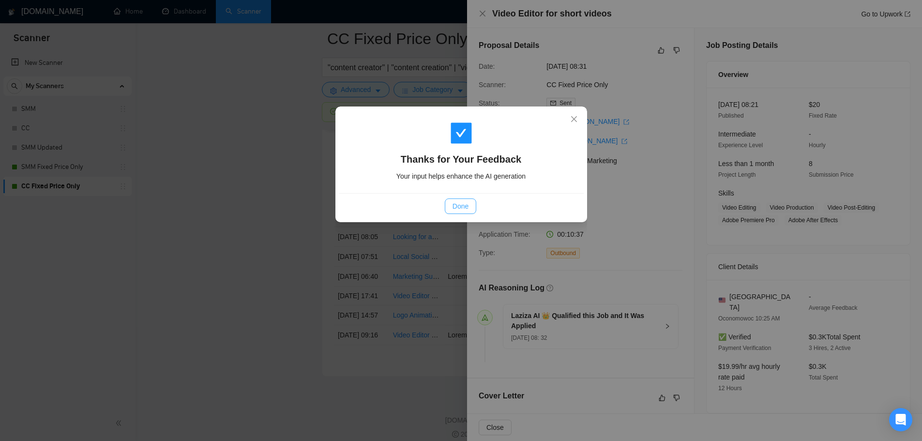
click at [466, 208] on span "Done" at bounding box center [461, 206] width 16 height 11
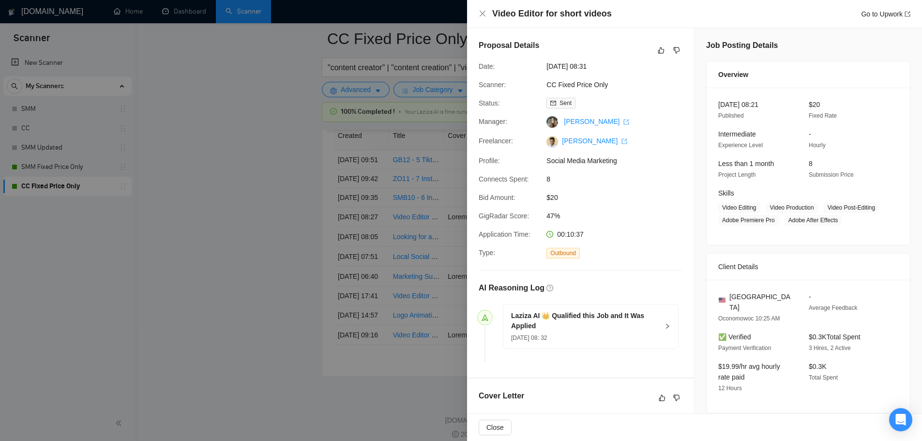
click at [352, 282] on div at bounding box center [461, 220] width 922 height 441
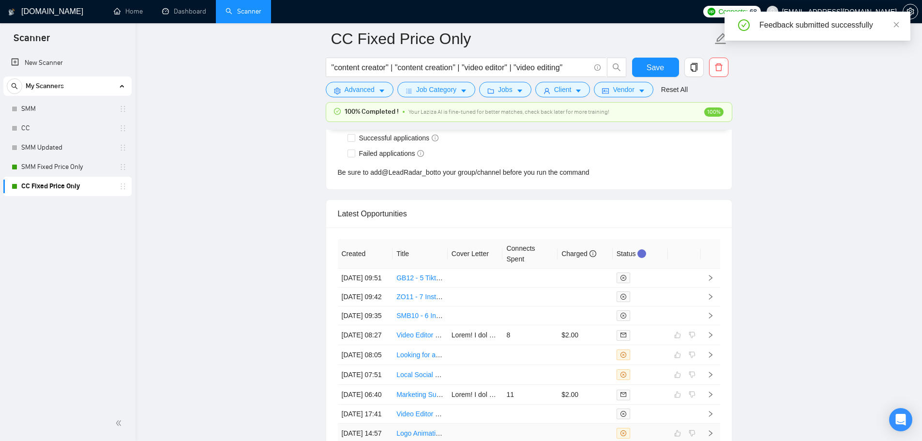
scroll to position [2407, 0]
